Goal: Transaction & Acquisition: Purchase product/service

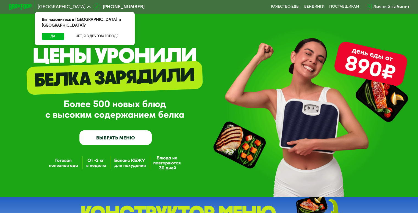
click at [111, 141] on link "ВЫБРАТЬ МЕНЮ" at bounding box center [115, 138] width 72 height 15
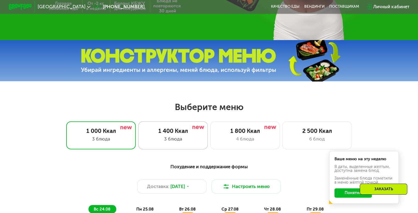
scroll to position [192, 0]
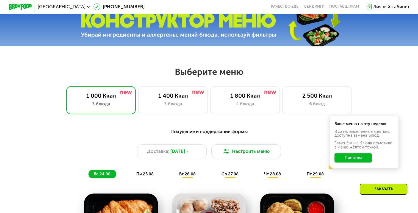
click at [356, 160] on button "Понятно" at bounding box center [353, 157] width 37 height 9
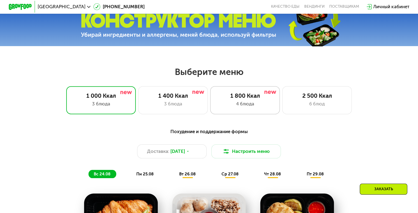
click at [249, 98] on div "1 800 Ккал" at bounding box center [244, 95] width 57 height 7
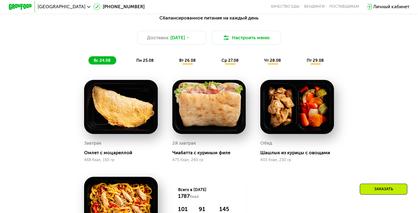
scroll to position [302, 0]
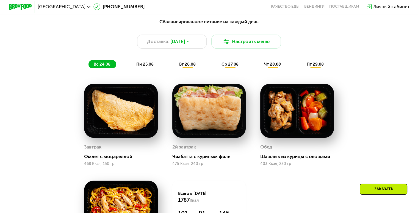
click at [143, 67] on span "пн 25.08" at bounding box center [144, 64] width 17 height 5
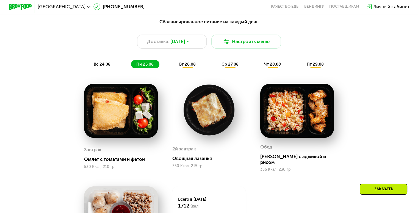
click at [216, 65] on div "вт 26.08" at bounding box center [230, 64] width 28 height 8
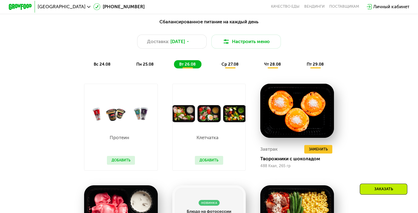
click at [152, 66] on span "пн 25.08" at bounding box center [144, 64] width 17 height 5
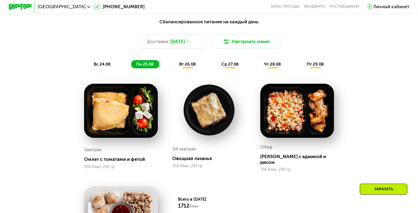
click at [106, 64] on span "вс 24.08" at bounding box center [102, 64] width 17 height 5
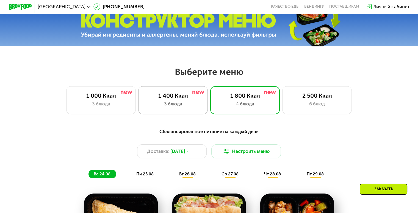
scroll to position [192, 0]
click at [109, 97] on div "1 000 Ккал" at bounding box center [100, 95] width 57 height 7
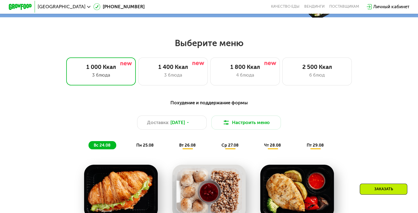
scroll to position [220, 0]
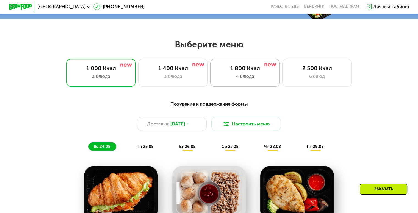
click at [240, 80] on div "4 блюда" at bounding box center [244, 76] width 57 height 7
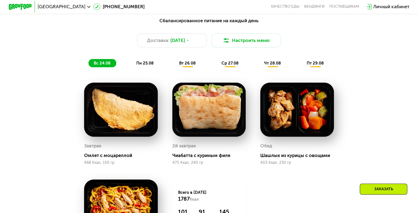
scroll to position [302, 0]
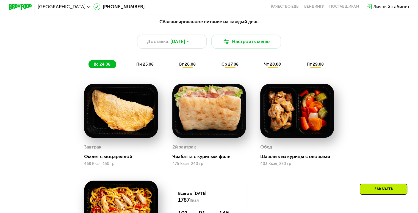
click at [149, 67] on span "пн 25.08" at bounding box center [144, 64] width 17 height 5
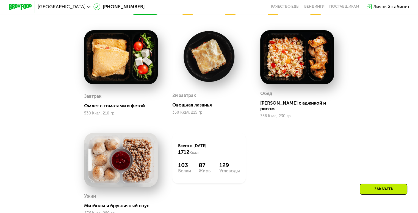
scroll to position [357, 0]
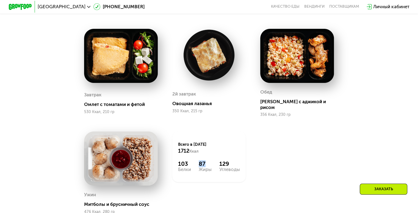
drag, startPoint x: 205, startPoint y: 162, endPoint x: 198, endPoint y: 167, distance: 8.6
click at [196, 165] on div "103 Белки 87 Жиры 129 Углеводы" at bounding box center [209, 167] width 62 height 12
click at [0, 0] on div "Завтрак Омлет с томатами и фетой 530 Ккал, 210 гр 2й завтрак Овощная лазанья 35…" at bounding box center [0, 0] width 0 height 0
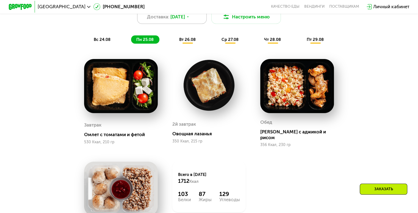
scroll to position [247, 0]
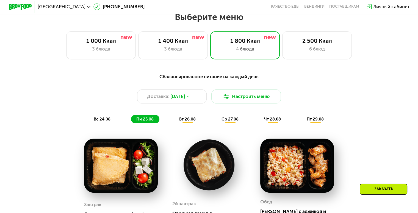
click at [131, 119] on div "вс 24.08" at bounding box center [145, 119] width 28 height 8
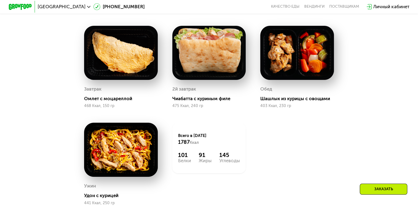
scroll to position [385, 0]
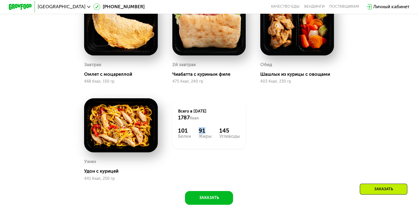
drag, startPoint x: 199, startPoint y: 136, endPoint x: 213, endPoint y: 134, distance: 14.1
click at [212, 134] on div "101 Белки 91 Жиры 145 Углеводы" at bounding box center [209, 133] width 62 height 12
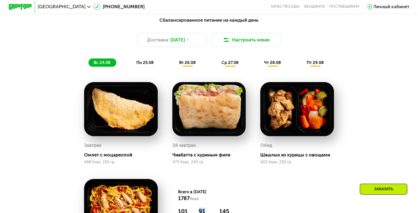
scroll to position [302, 0]
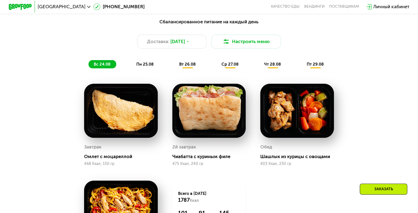
click at [174, 64] on div "пн 25.08" at bounding box center [187, 64] width 27 height 8
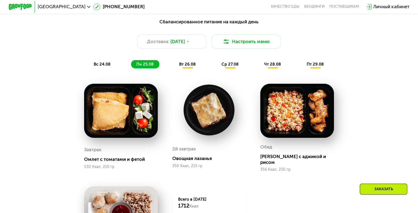
click at [216, 67] on div "вт 26.08" at bounding box center [230, 64] width 28 height 8
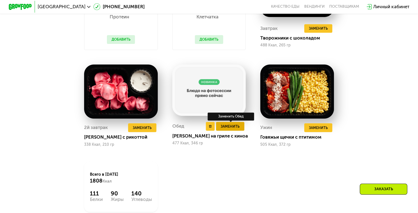
scroll to position [440, 0]
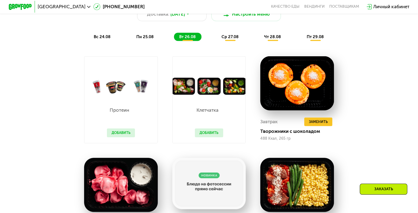
click at [225, 38] on span "ср 27.08" at bounding box center [230, 36] width 17 height 5
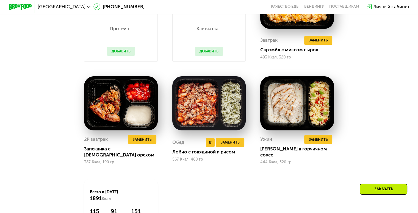
scroll to position [302, 0]
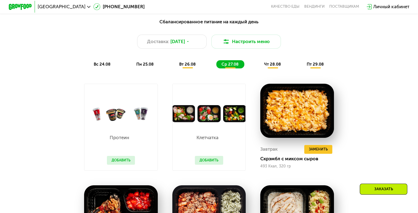
click at [273, 67] on span "чт 28.08" at bounding box center [272, 64] width 17 height 5
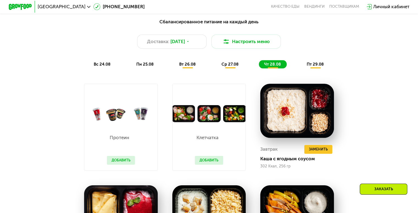
click at [321, 62] on div "Сбалансированное питание на каждый день Доставка: [DATE] Настроить меню вс 24.0…" at bounding box center [209, 43] width 344 height 50
click at [320, 67] on span "пт 29.08" at bounding box center [315, 64] width 17 height 5
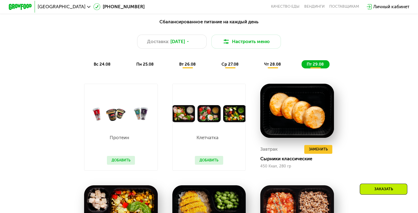
click at [108, 66] on span "вс 24.08" at bounding box center [102, 64] width 17 height 5
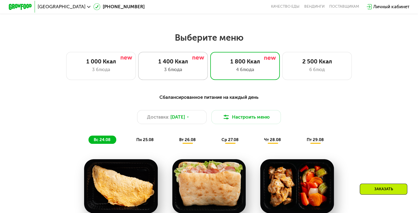
scroll to position [220, 0]
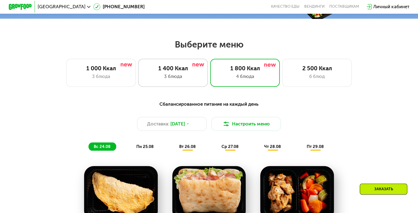
click at [190, 78] on div "3 блюда" at bounding box center [172, 76] width 57 height 7
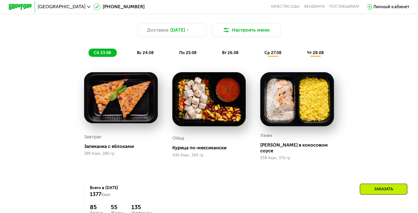
scroll to position [330, 0]
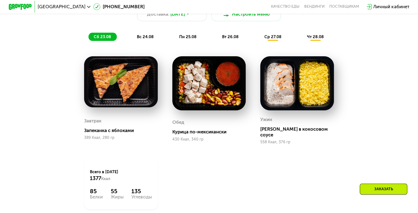
click at [0, 0] on div "Завтрак Запеканка с яблоками 389 Ккал, 280 гр [PERSON_NAME] по-мексикански 430 …" at bounding box center [0, 0] width 0 height 0
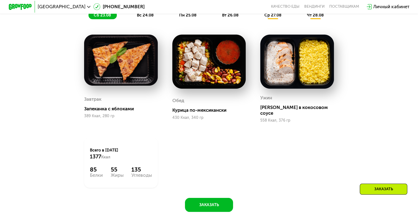
scroll to position [357, 0]
